Goal: Navigation & Orientation: Understand site structure

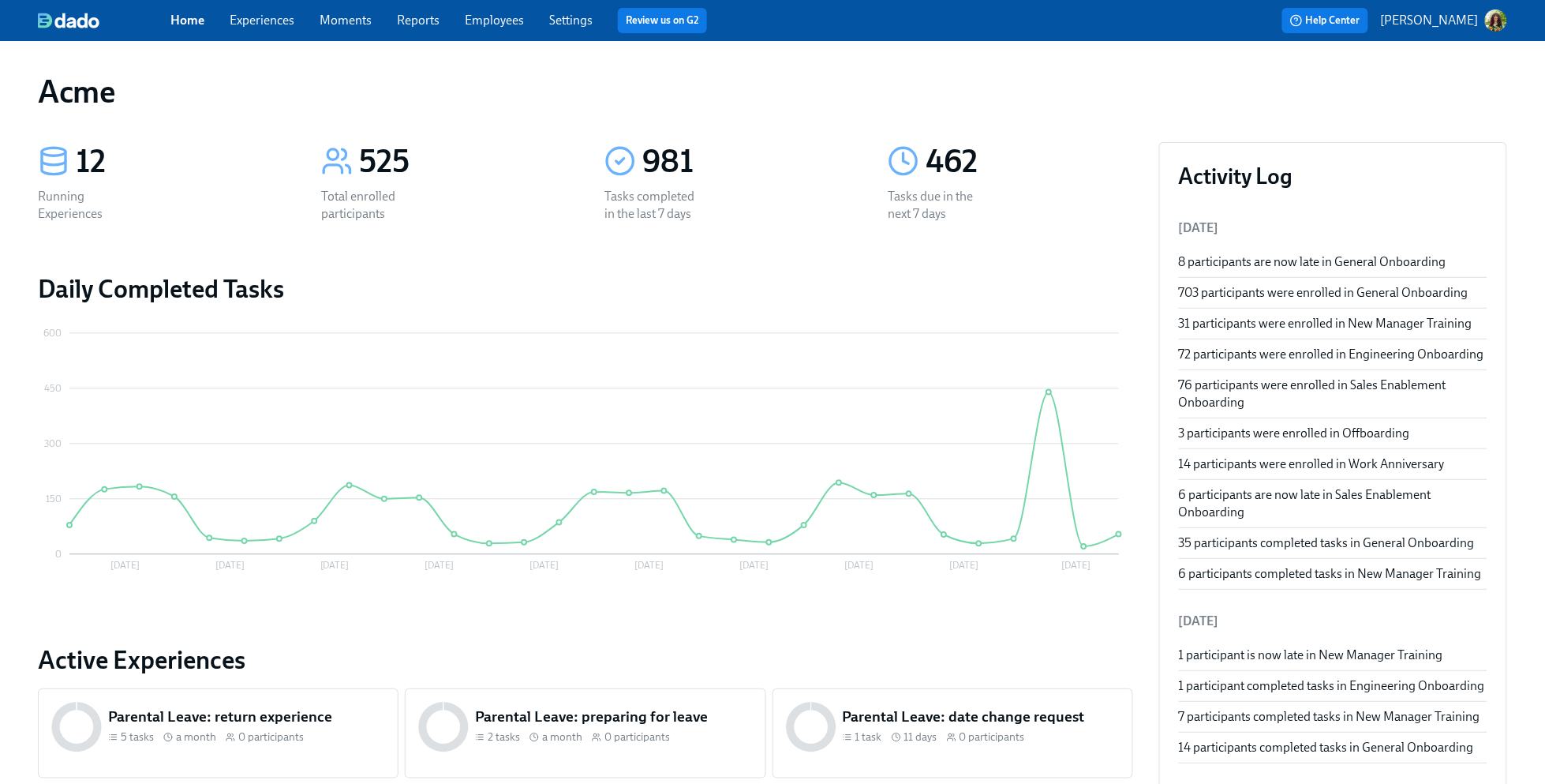
click at [268, 22] on link "Experiences" at bounding box center [262, 19] width 65 height 15
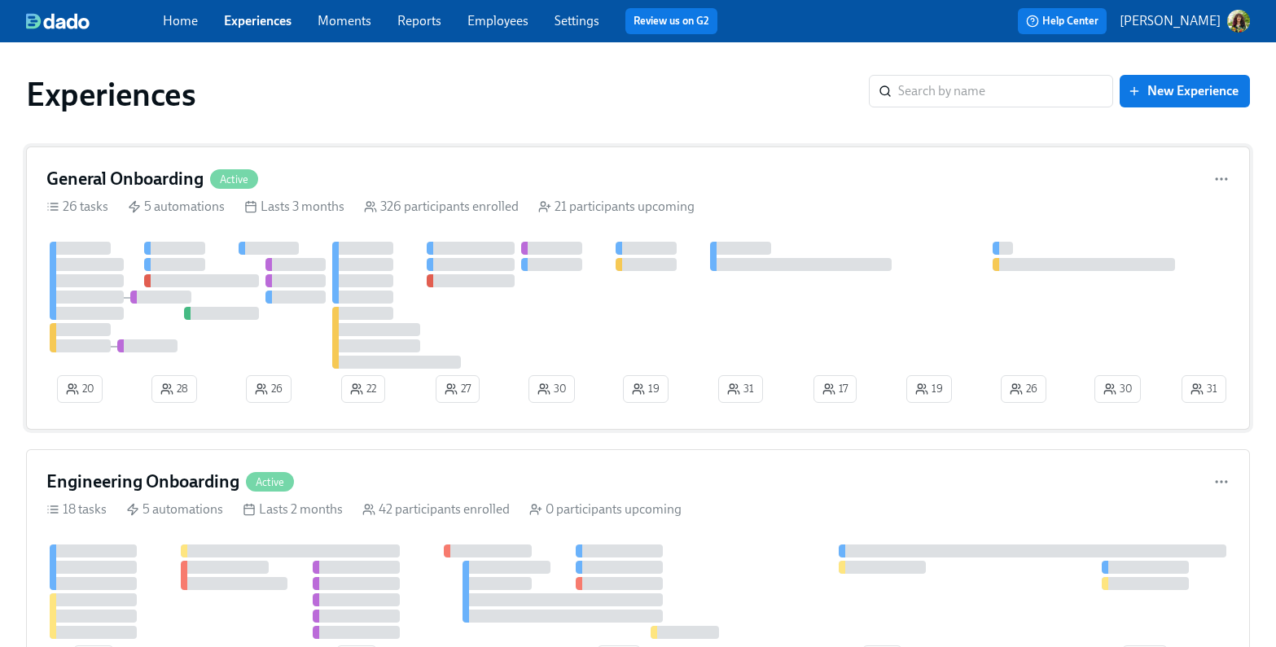
click at [683, 173] on div "General Onboarding Active" at bounding box center [637, 179] width 1183 height 24
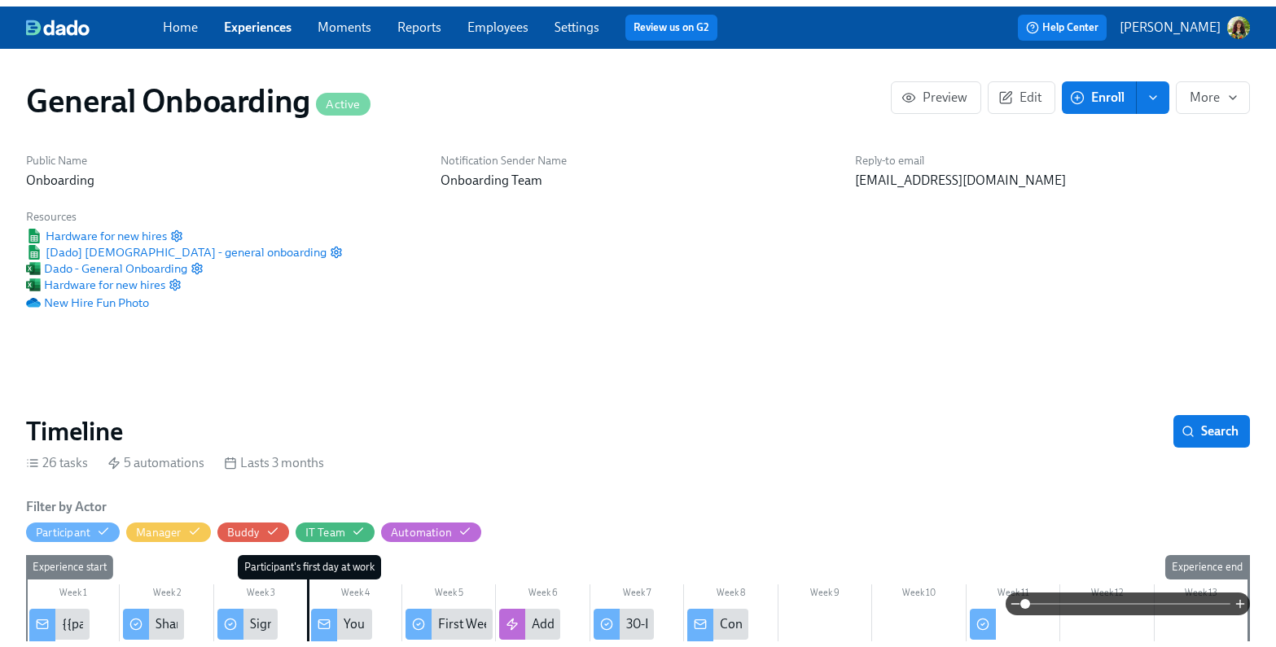
scroll to position [0, 17747]
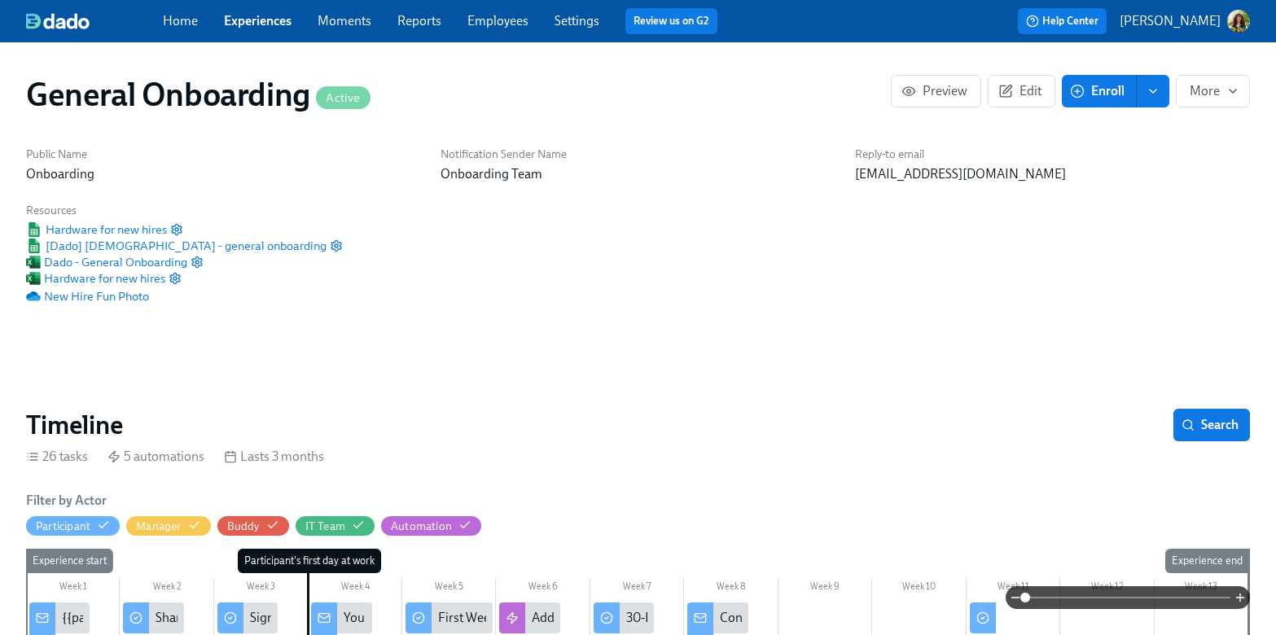
click at [356, 24] on link "Moments" at bounding box center [345, 20] width 54 height 15
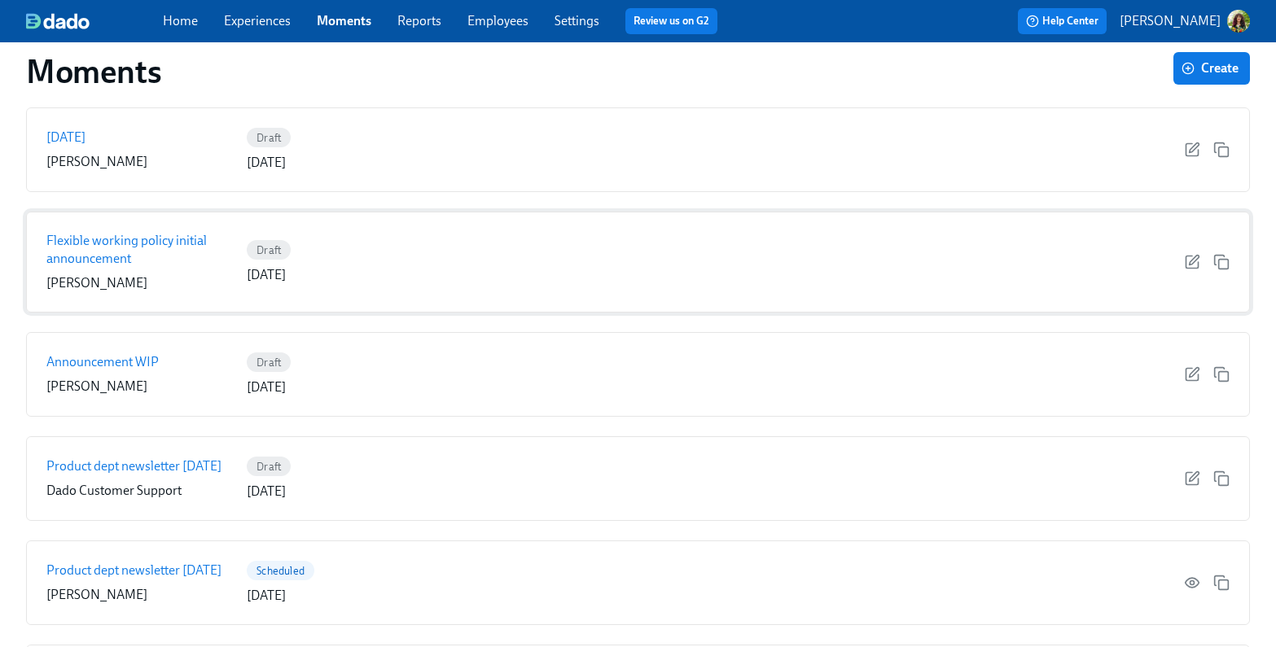
scroll to position [235, 0]
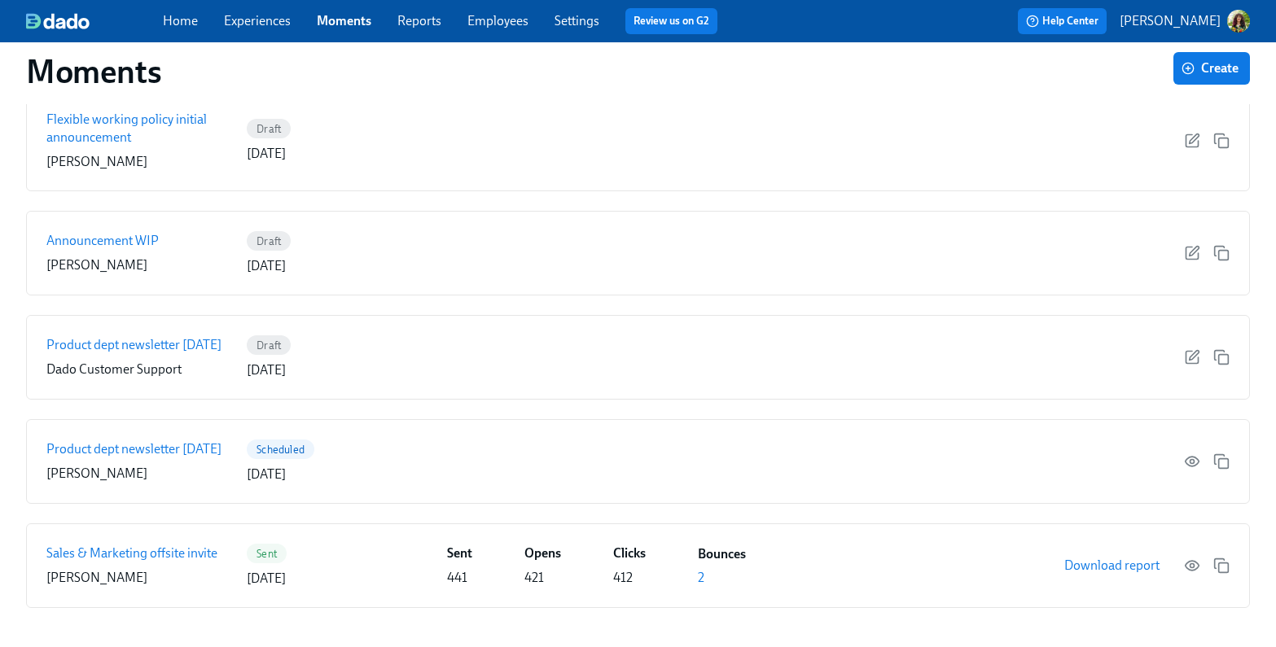
click at [428, 16] on link "Reports" at bounding box center [419, 20] width 44 height 15
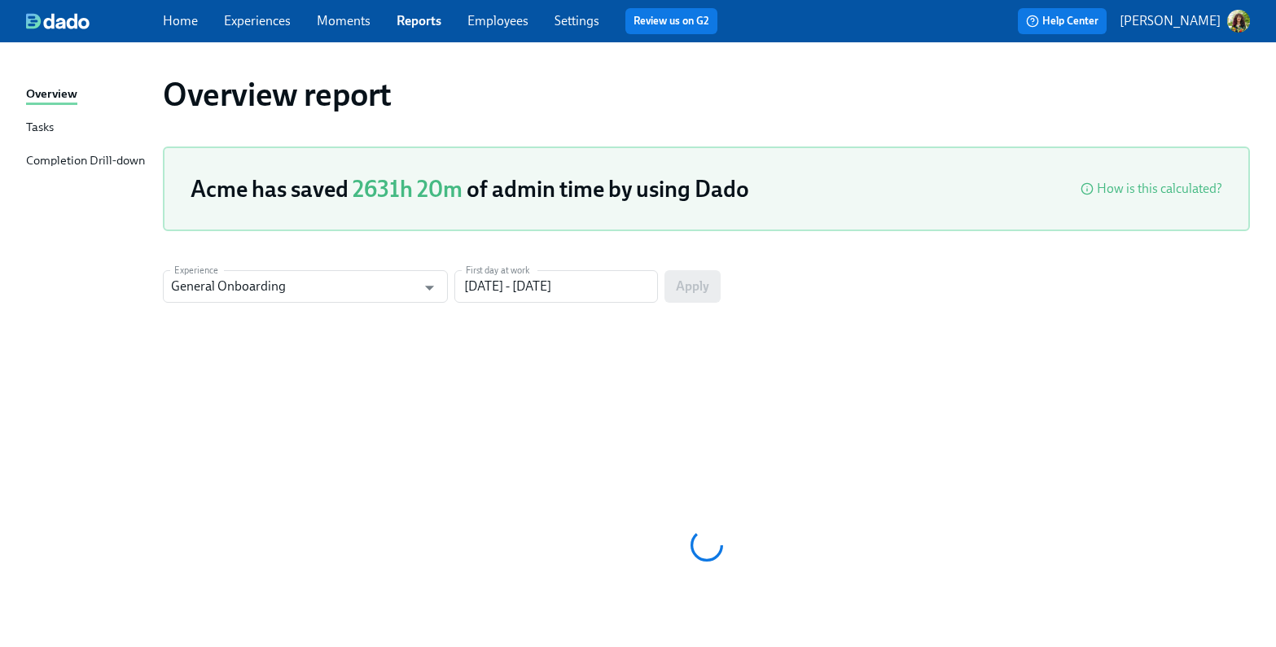
click at [37, 127] on div "Tasks" at bounding box center [40, 128] width 28 height 20
